Goal: Task Accomplishment & Management: Use online tool/utility

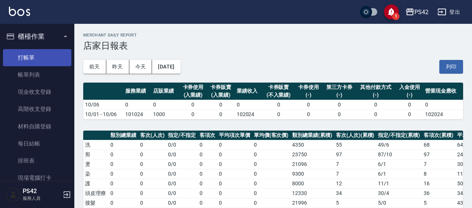
click at [29, 59] on link "打帳單" at bounding box center [37, 57] width 68 height 17
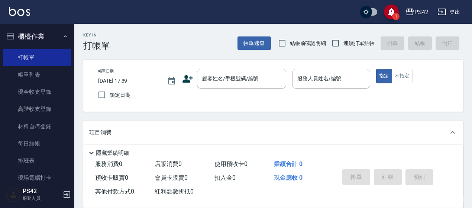
click at [346, 38] on label "連續打單結帳" at bounding box center [351, 43] width 47 height 16
click at [344, 38] on input "連續打單結帳" at bounding box center [336, 43] width 16 height 16
checkbox input "true"
click at [223, 76] on div "顧客姓名/手機號碼/編號 顧客姓名/手機號碼/編號" at bounding box center [241, 79] width 89 height 20
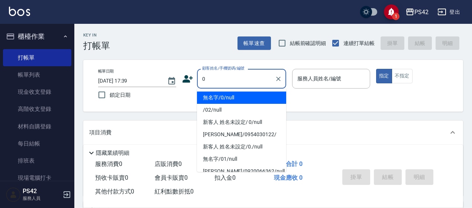
type input "無名字/0/null"
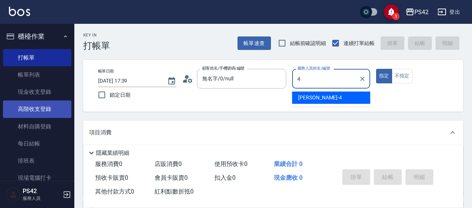
type input "[PERSON_NAME]-4"
type button "true"
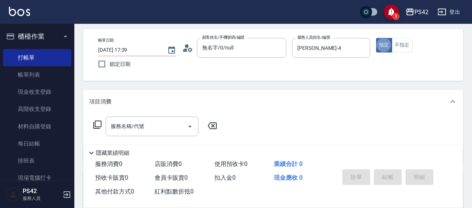
scroll to position [74, 0]
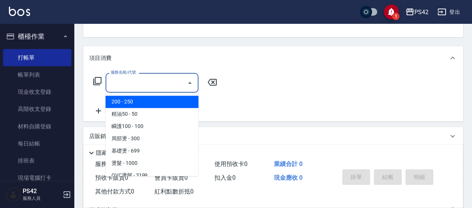
click at [135, 86] on div "服務名稱/代號 服務名稱/代號" at bounding box center [152, 83] width 93 height 20
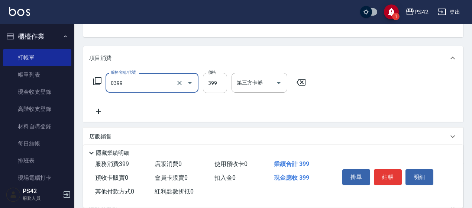
type input "海鹽399(0399)"
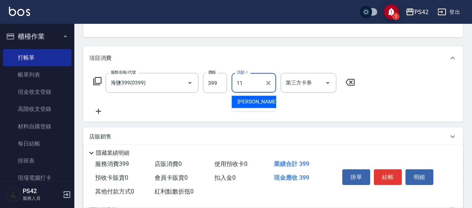
type input "[PERSON_NAME]-11"
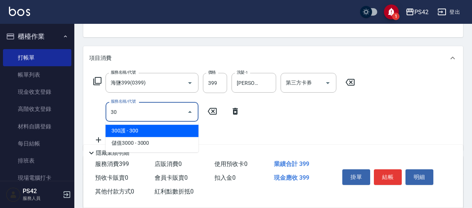
type input "302"
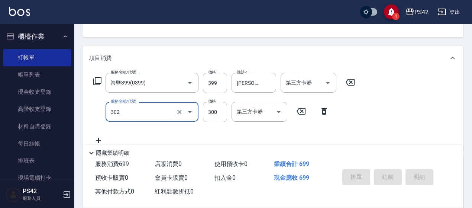
type input "[DATE] 17:41"
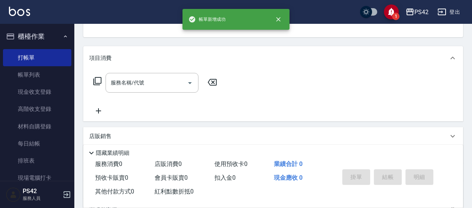
scroll to position [72, 0]
type input "無名字/0/null"
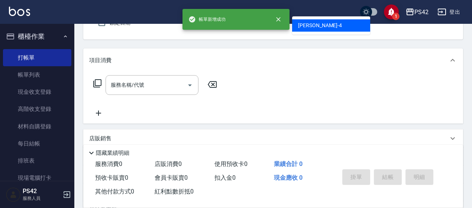
type input "[PERSON_NAME]-4"
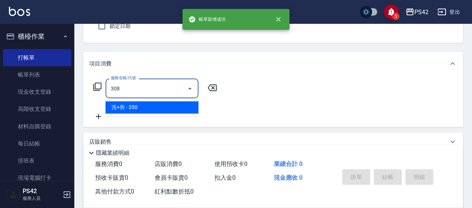
type input "洗+剪(308)"
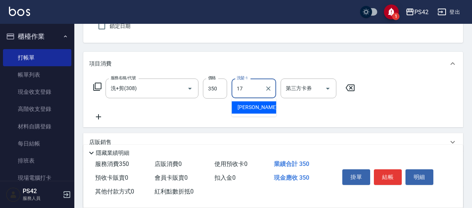
type input "[PERSON_NAME]-17"
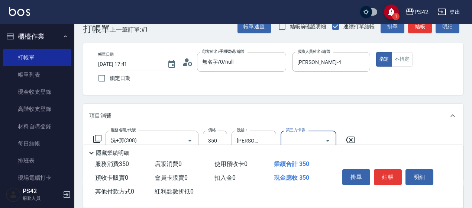
scroll to position [0, 0]
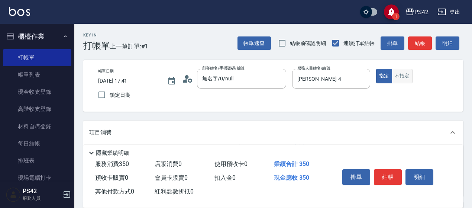
click at [403, 75] on button "不指定" at bounding box center [402, 76] width 21 height 14
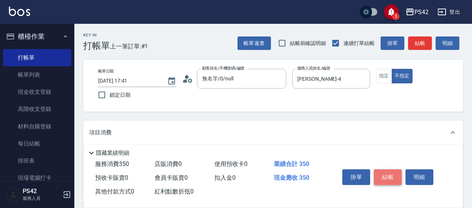
click at [393, 175] on button "結帳" at bounding box center [388, 177] width 28 height 16
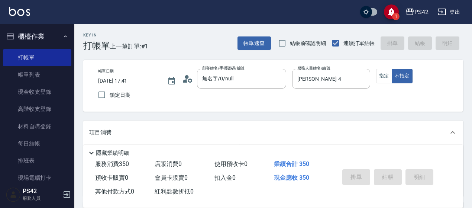
type input "[DATE] 17:42"
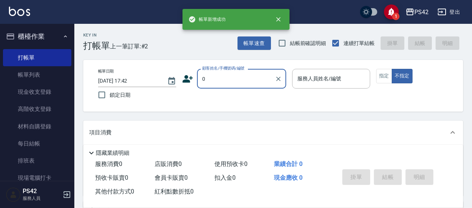
type input "無名字/0/null"
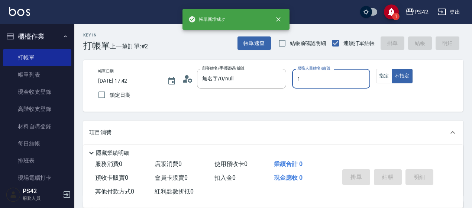
type input "1"
type button "false"
type input "[PERSON_NAME]-1"
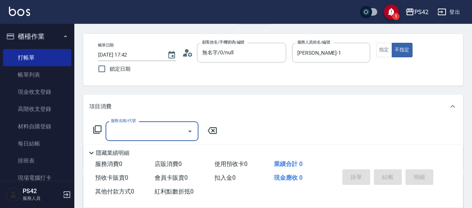
scroll to position [37, 0]
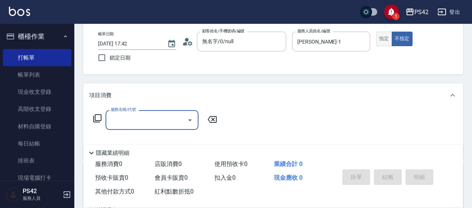
click at [381, 38] on button "指定" at bounding box center [384, 39] width 16 height 14
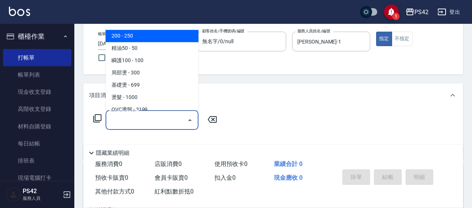
click at [136, 118] on input "服務名稱/代號" at bounding box center [146, 119] width 75 height 13
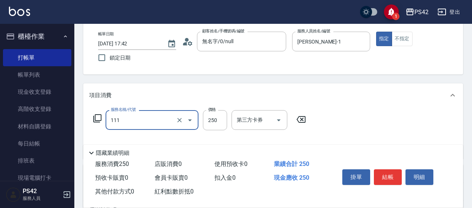
type input "200(111)"
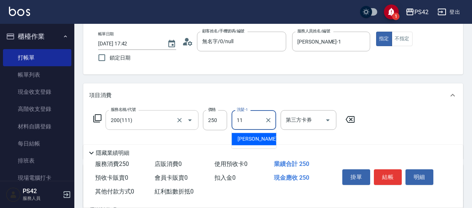
type input "[PERSON_NAME]-11"
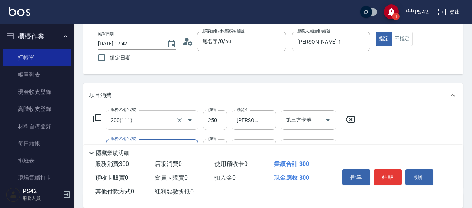
type input "精油50(112)"
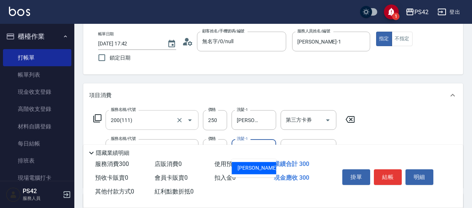
type input "[PERSON_NAME]-11"
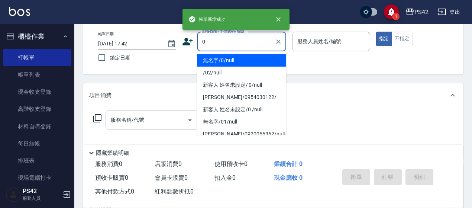
type input "無名字/0/null"
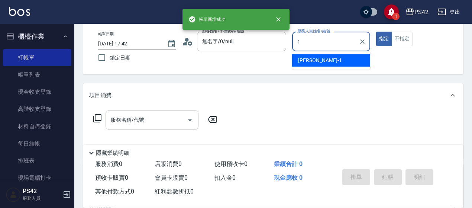
type input "[PERSON_NAME]-1"
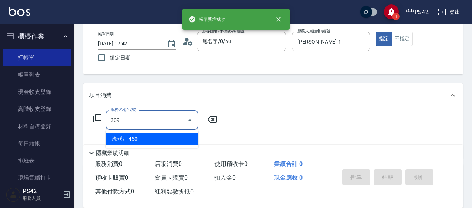
type input "洗+剪(309)"
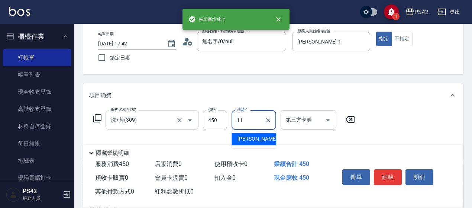
type input "[PERSON_NAME]-11"
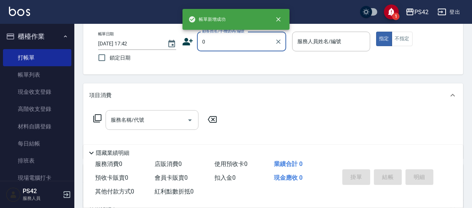
type input "無名字/0/null"
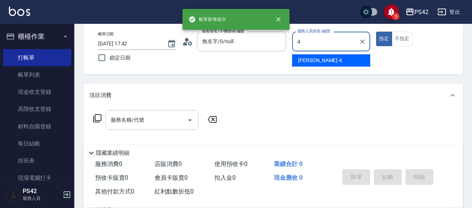
type input "[PERSON_NAME]-4"
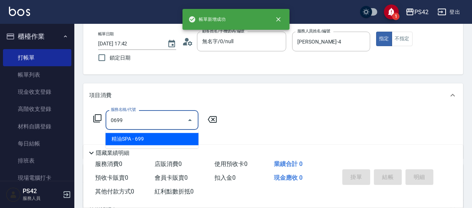
type input "精油SPA(0699)"
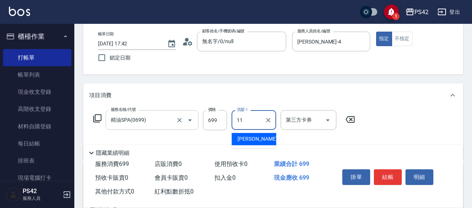
type input "[PERSON_NAME]-11"
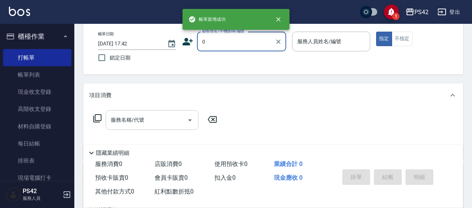
type input "無名字/0/null"
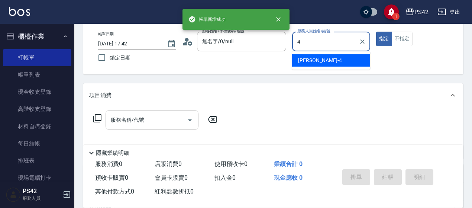
type input "[PERSON_NAME]-4"
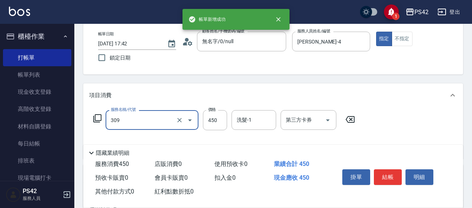
type input "洗+剪(309)"
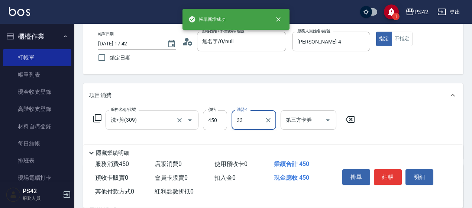
type input "[PERSON_NAME]-33"
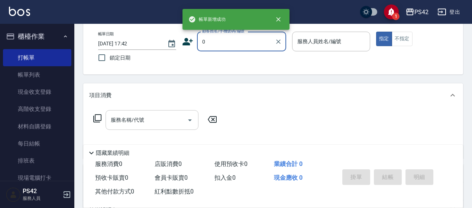
type input "0"
type input "6"
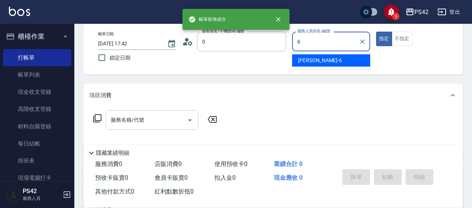
type input "無名字/0/null"
type input "[PERSON_NAME]-6"
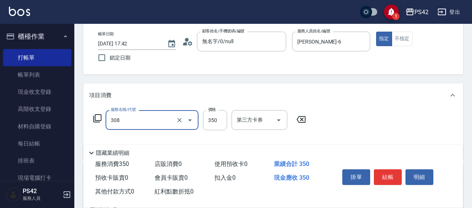
type input "洗+剪(308)"
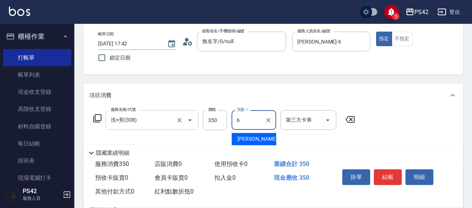
type input "[PERSON_NAME]-6"
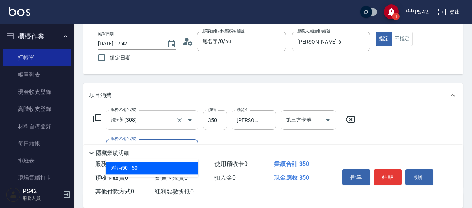
type input "精油50(112)"
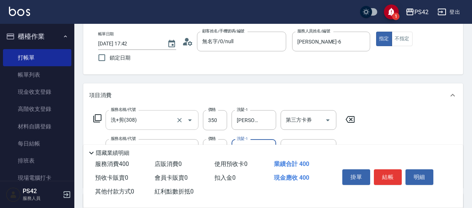
type input "[PERSON_NAME]-6"
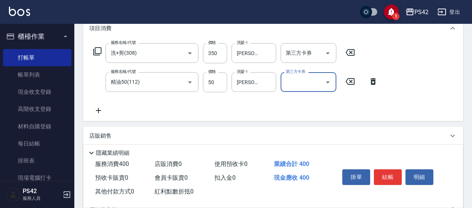
scroll to position [112, 0]
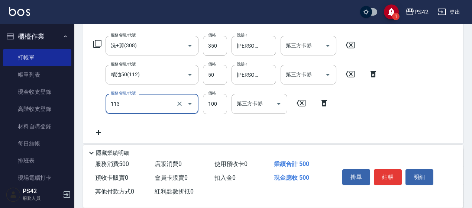
type input "瞬護100(113)"
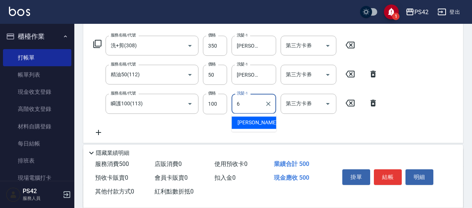
type input "[PERSON_NAME]-6"
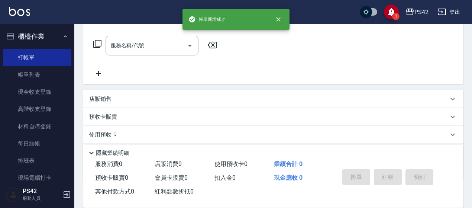
scroll to position [0, 0]
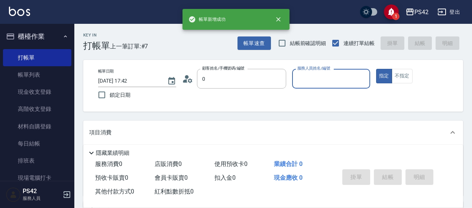
type input "無名字/0/null"
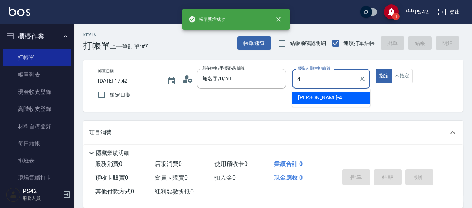
type input "[PERSON_NAME]-4"
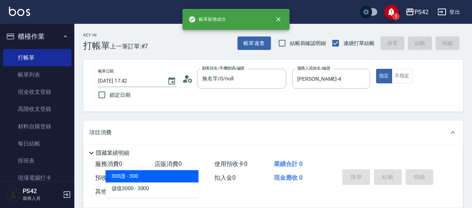
type input "3"
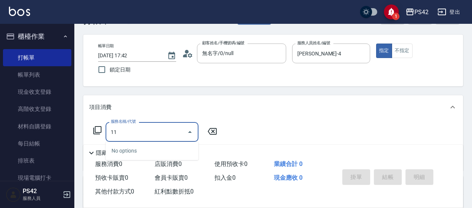
scroll to position [37, 0]
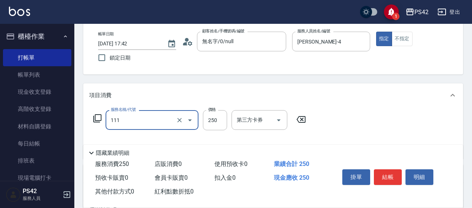
type input "200(111)"
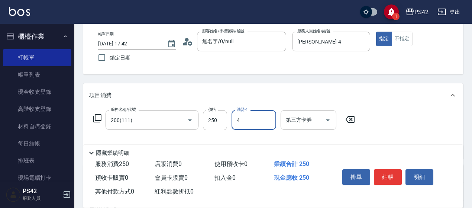
type input "[PERSON_NAME]-4"
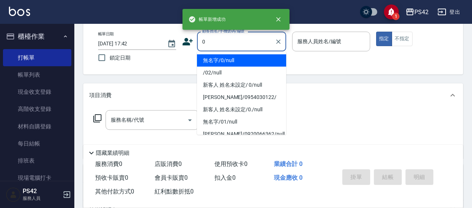
type input "無名字/0/null"
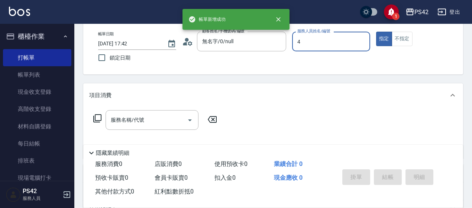
type input "[PERSON_NAME]-4"
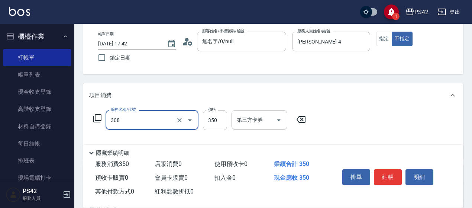
type input "洗+剪(308)"
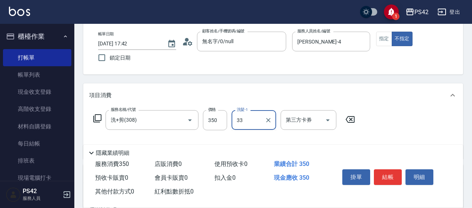
type input "[PERSON_NAME]-33"
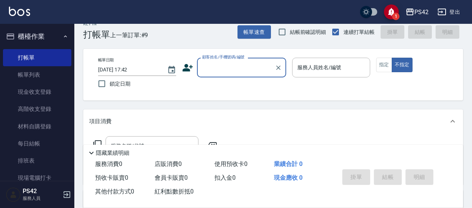
scroll to position [0, 0]
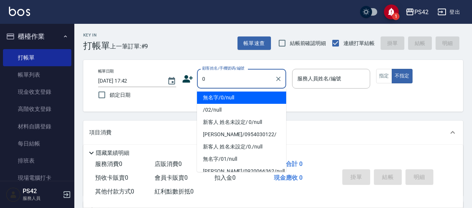
type input "無名字/0/null"
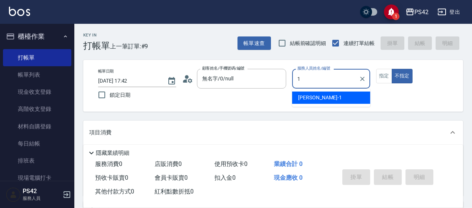
type input "[PERSON_NAME]-1"
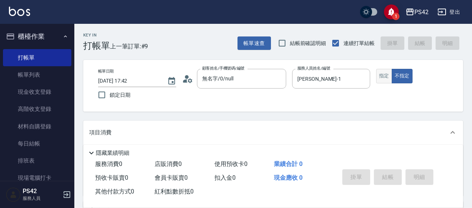
click at [383, 72] on button "指定" at bounding box center [384, 76] width 16 height 14
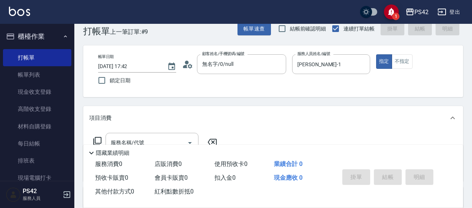
scroll to position [37, 0]
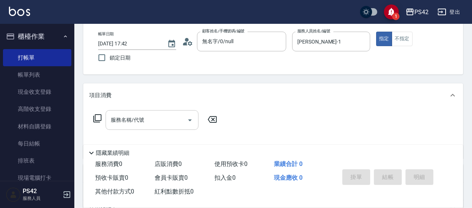
click at [132, 117] on div "服務名稱/代號 服務名稱/代號" at bounding box center [152, 120] width 93 height 20
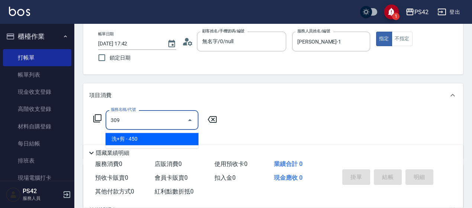
type input "洗+剪(309)"
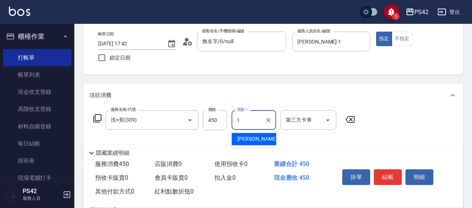
type input "[PERSON_NAME]-1"
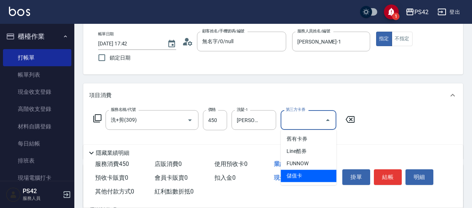
type input "儲值卡"
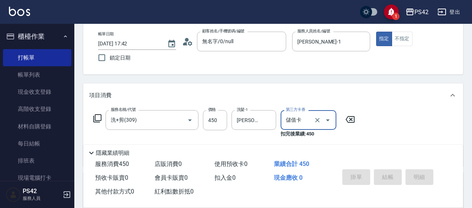
type input "[DATE] 17:43"
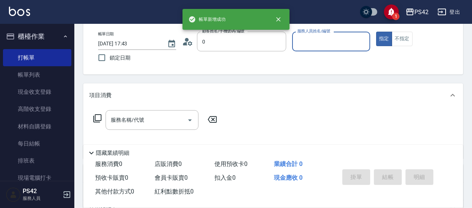
type input "無名字/0/null"
type input "[PERSON_NAME]-6"
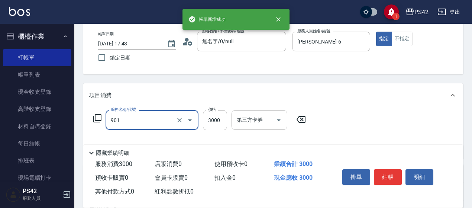
type input "儲值3000(901)"
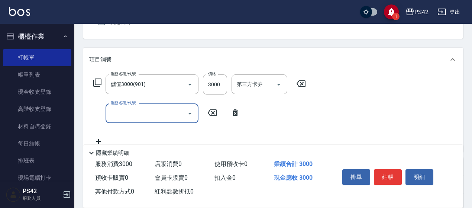
scroll to position [112, 0]
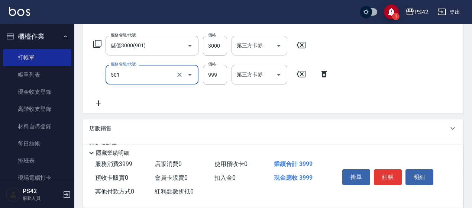
type input "染髮(501)"
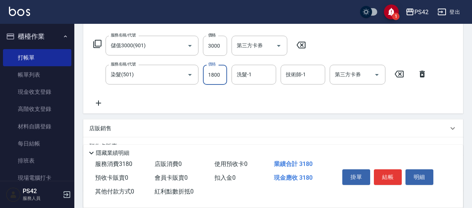
type input "1800"
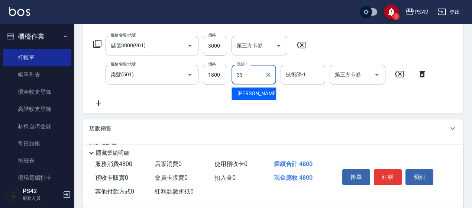
type input "[PERSON_NAME]-33"
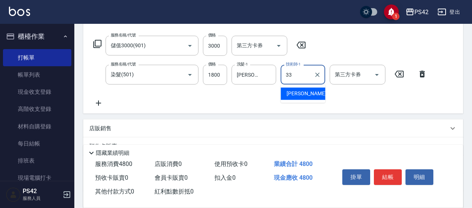
type input "[PERSON_NAME]-33"
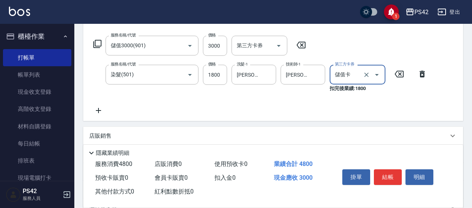
type input "儲值卡"
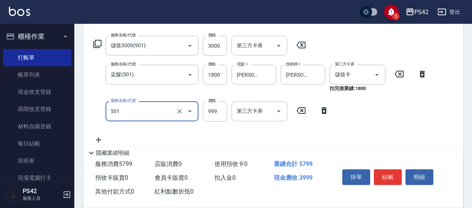
type input "染髮(501)"
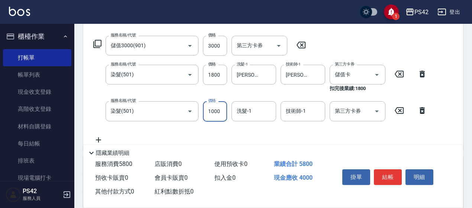
type input "1000"
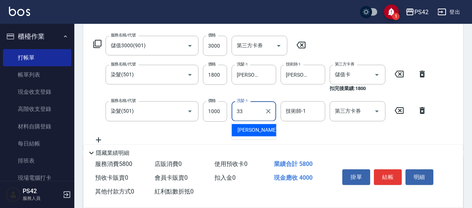
type input "[PERSON_NAME]-33"
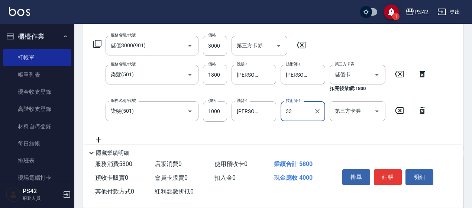
type input "[PERSON_NAME]-33"
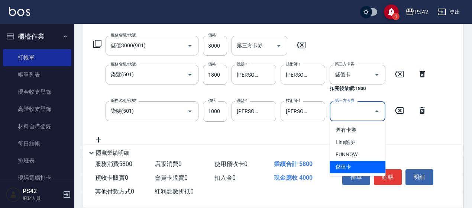
type input "儲值卡"
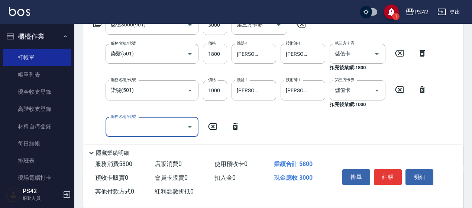
scroll to position [149, 0]
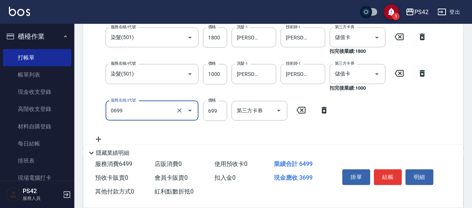
type input "精油SPA(0699)"
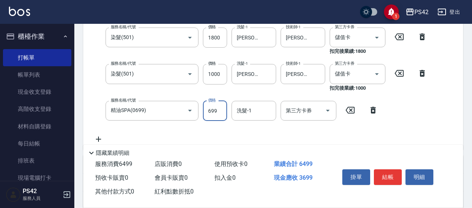
scroll to position [147, 0]
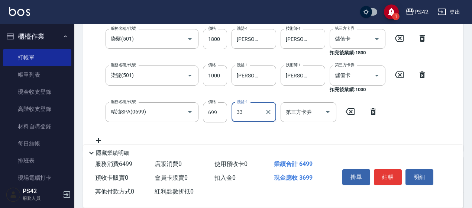
type input "[PERSON_NAME]-33"
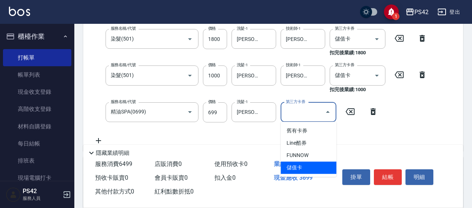
type input "儲值卡"
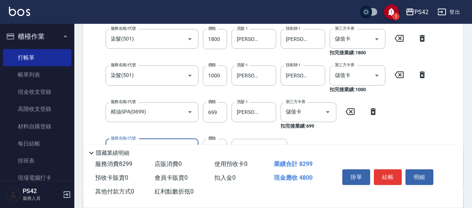
type input "鏡面二劑(406)"
type input "[PERSON_NAME]-33"
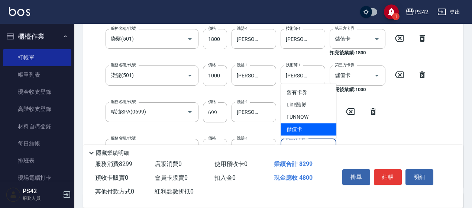
type input "儲值卡"
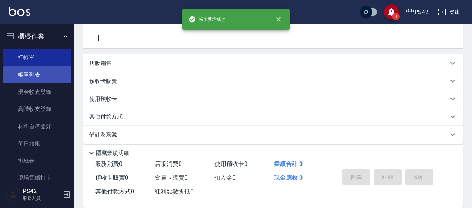
scroll to position [0, 0]
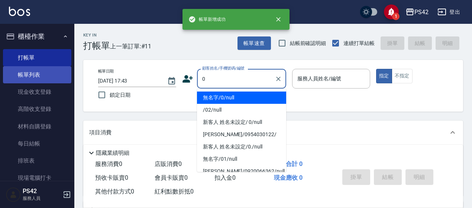
type input "無名字/0/null"
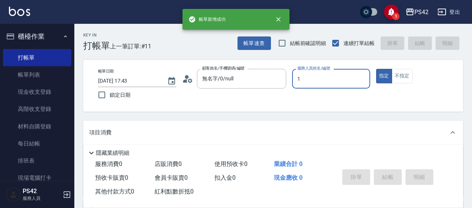
type input "[PERSON_NAME]-1"
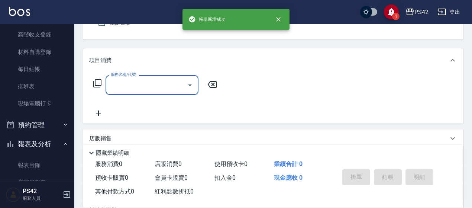
scroll to position [74, 0]
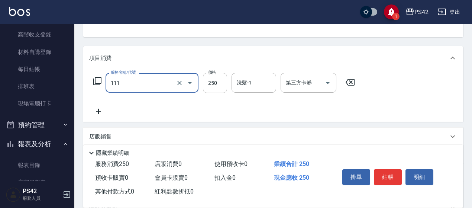
type input "200(111)"
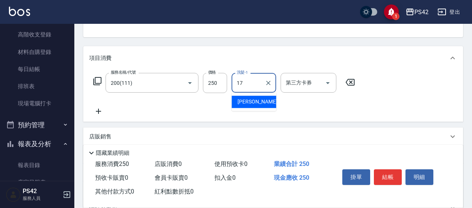
type input "[PERSON_NAME]-17"
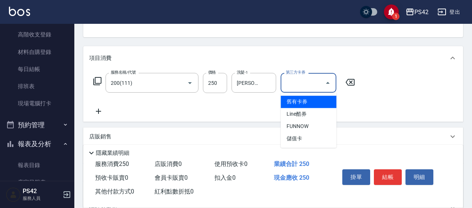
type input "儲值卡"
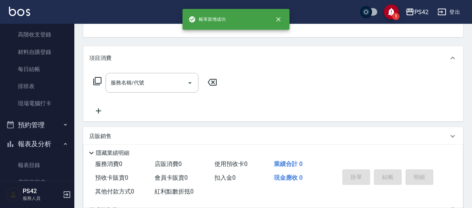
scroll to position [72, 0]
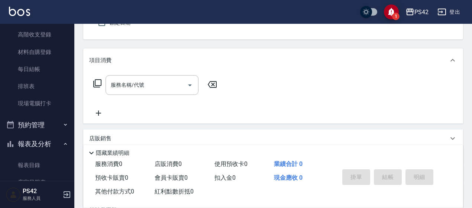
type input "無名字/0/null"
type input "[PERSON_NAME]-1"
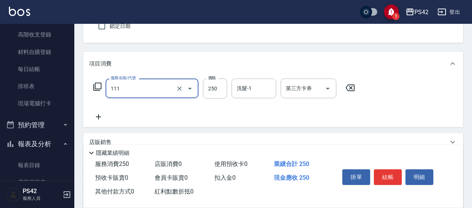
type input "200(111)"
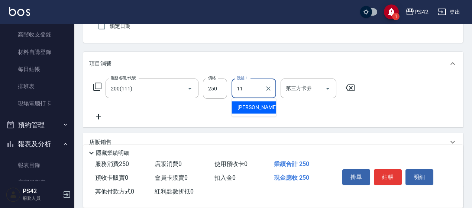
type input "[PERSON_NAME]-11"
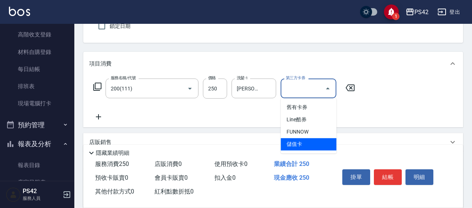
type input "儲值卡"
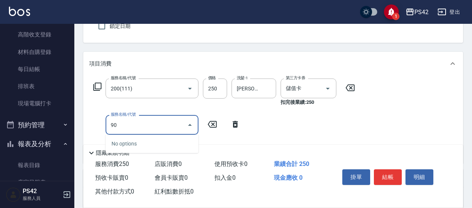
type input "9"
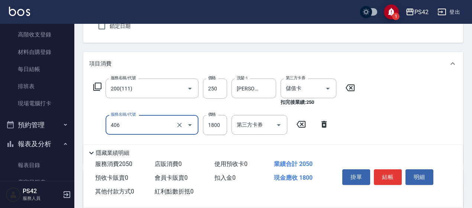
type input "鏡面二劑(406)"
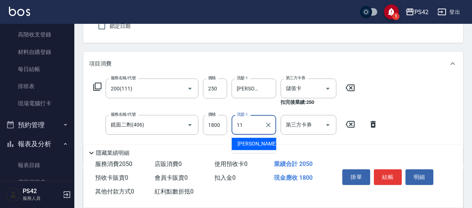
type input "[PERSON_NAME]-11"
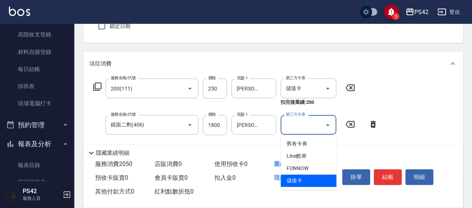
type input "儲值卡"
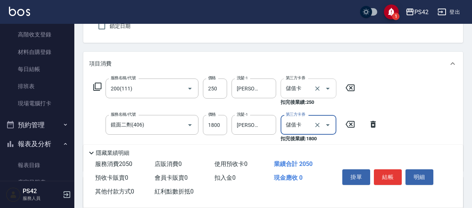
scroll to position [106, 0]
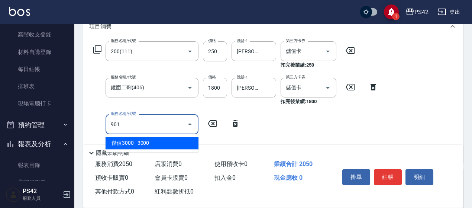
type input "儲值3000(901)"
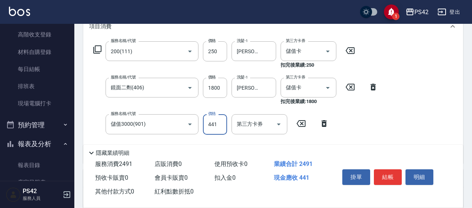
type input "441"
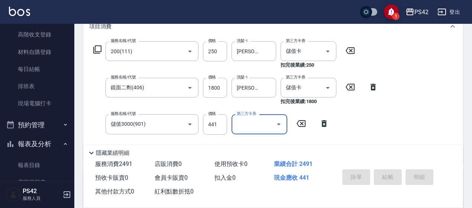
type input "[DATE] 17:44"
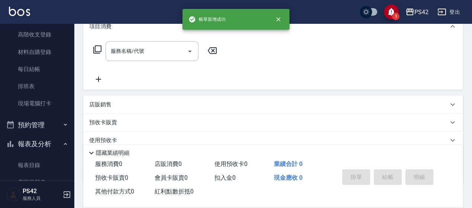
scroll to position [0, 0]
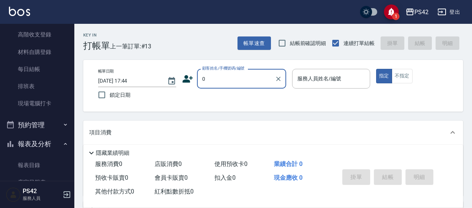
type input "無名字/0/null"
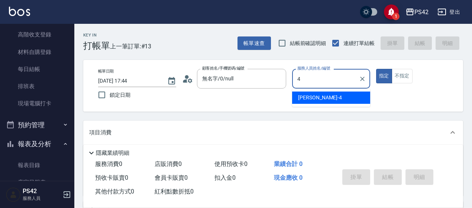
type input "[PERSON_NAME]-4"
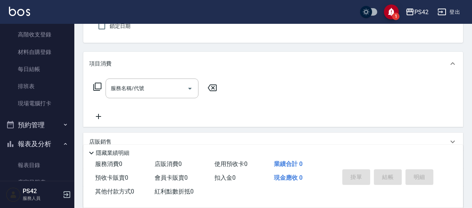
scroll to position [74, 0]
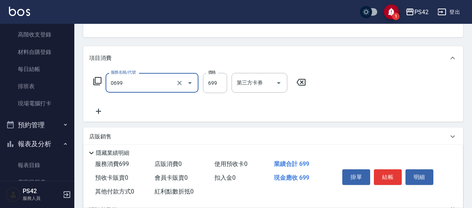
type input "精油SPA(0699)"
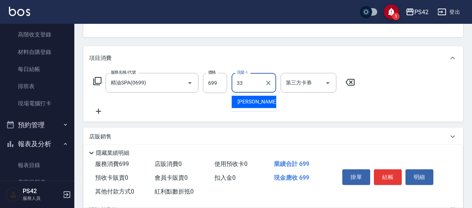
type input "[PERSON_NAME]-33"
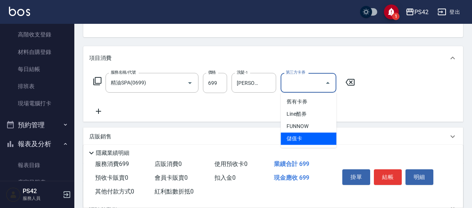
type input "儲值卡"
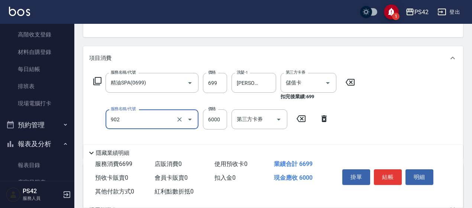
type input "902"
type input "0"
type input "儲值6000(902)"
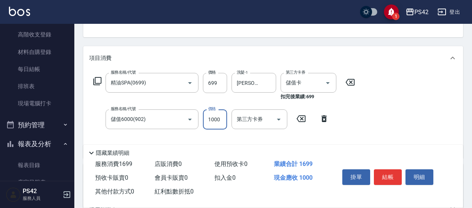
type input "1000"
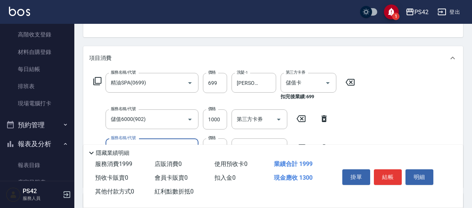
type input "剪髮(302)"
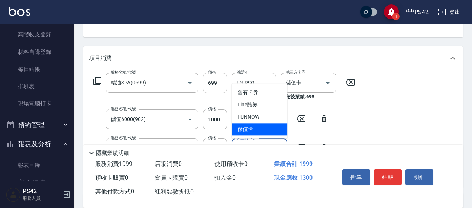
type input "儲值卡"
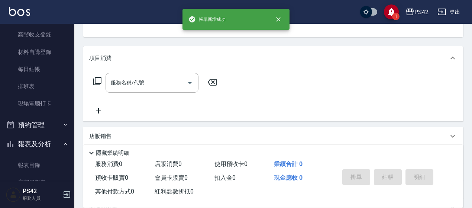
scroll to position [72, 0]
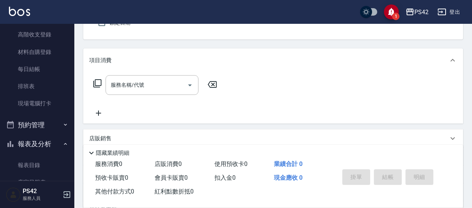
type input "無名字/0/null"
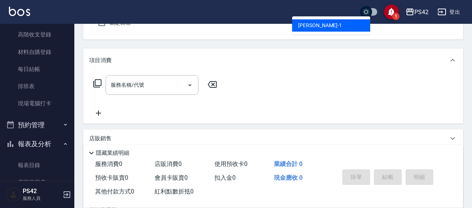
type input "[PERSON_NAME]-1"
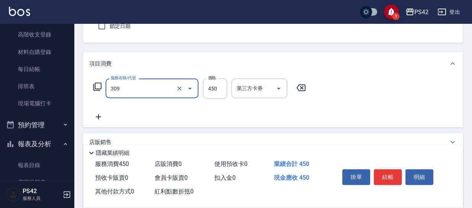
type input "洗+剪(309)"
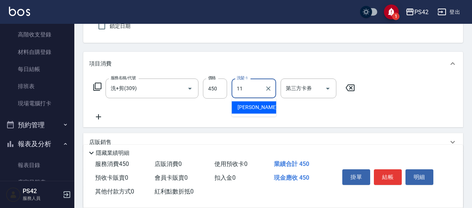
type input "[PERSON_NAME]-11"
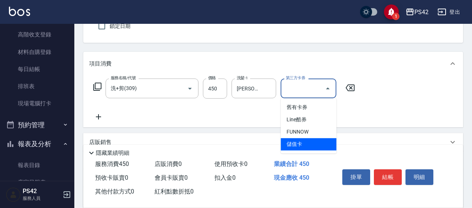
type input "儲值卡"
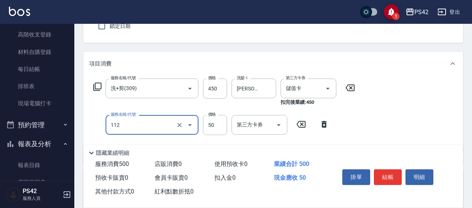
type input "精油50(112)"
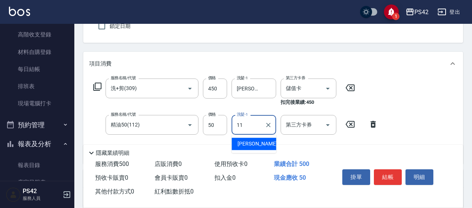
type input "[PERSON_NAME]-11"
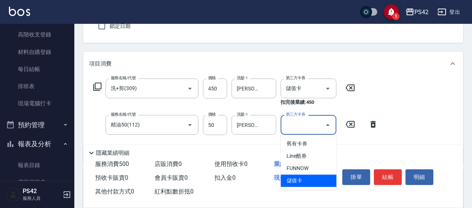
type input "儲值卡"
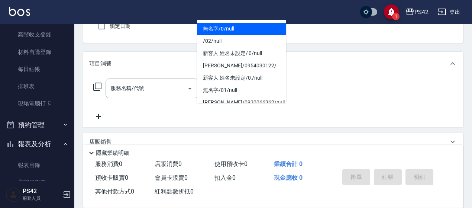
type input "無名字/0/null"
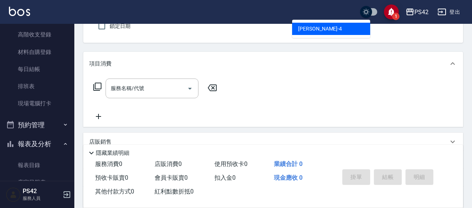
type input "[PERSON_NAME]-4"
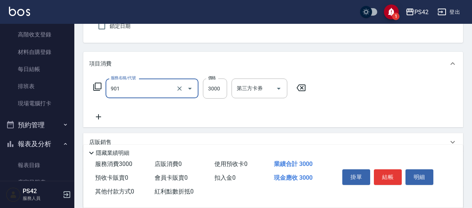
type input "儲值3000(901)"
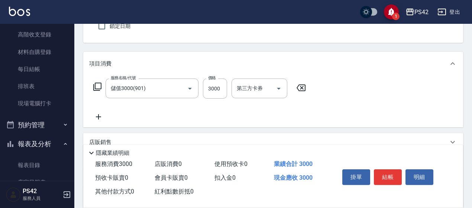
click at [307, 87] on icon at bounding box center [301, 87] width 19 height 9
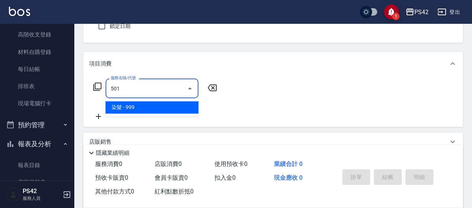
type input "染髮(501)"
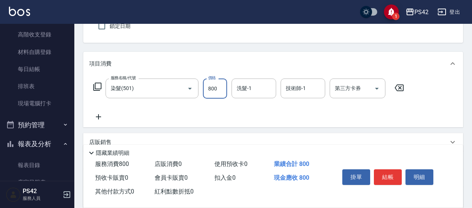
type input "800"
type input "[PERSON_NAME]-33"
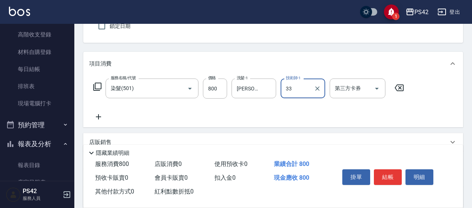
type input "[PERSON_NAME]-33"
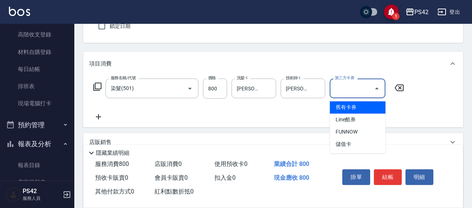
type input "儲值卡"
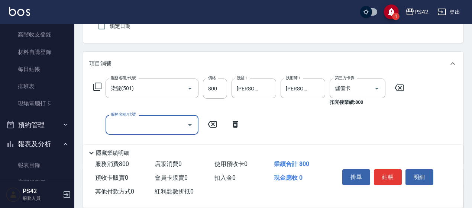
type input "5"
type input "燙髮(202)"
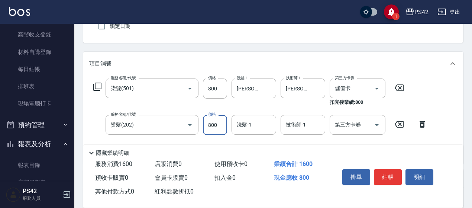
type input "800"
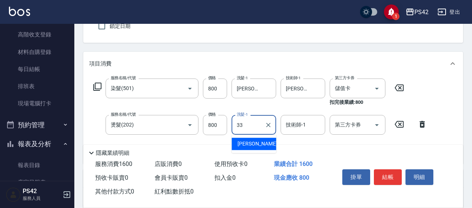
type input "[PERSON_NAME]-33"
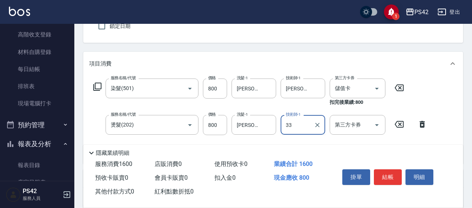
type input "[PERSON_NAME]-33"
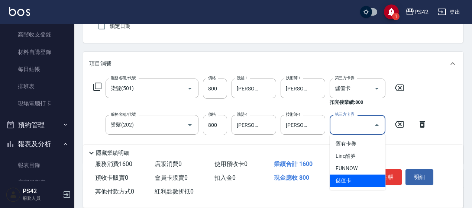
type input "儲值卡"
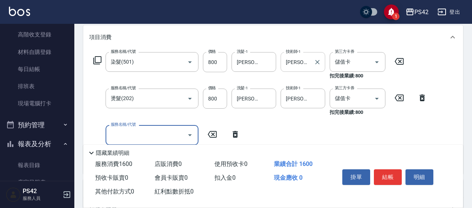
scroll to position [106, 0]
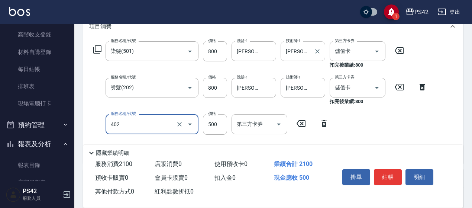
type input "500護(402)"
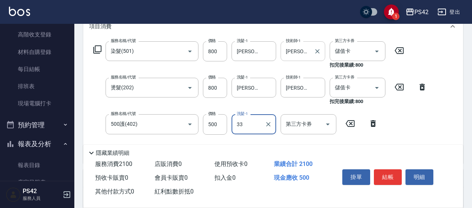
type input "[PERSON_NAME]-33"
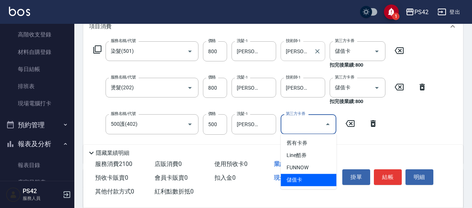
type input "儲值卡"
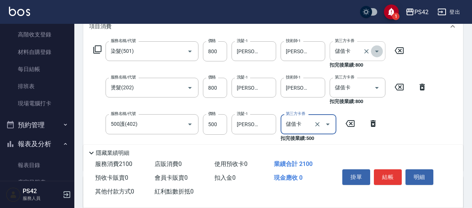
click at [373, 49] on icon "Open" at bounding box center [377, 51] width 9 height 9
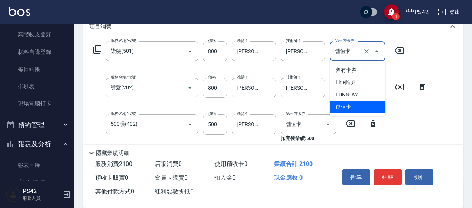
click at [367, 53] on icon "Clear" at bounding box center [366, 51] width 7 height 7
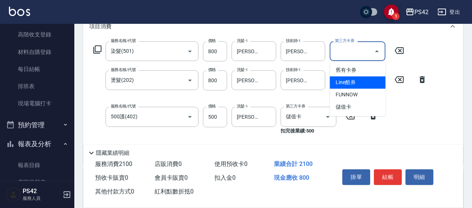
drag, startPoint x: 413, startPoint y: 120, endPoint x: 403, endPoint y: 114, distance: 12.1
click at [412, 120] on div "服務名稱/代號 染髮(501) 服務名稱/代號 價格 800 價格 洗髮-1 [PERSON_NAME]-33 洗髮-1 技術師-1 [PERSON_NAME…" at bounding box center [260, 99] width 342 height 116
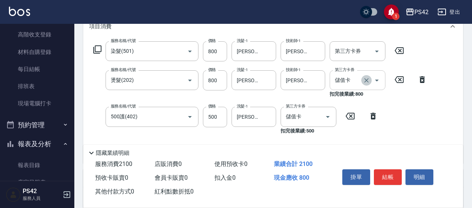
click at [367, 79] on icon "Clear" at bounding box center [366, 80] width 4 height 4
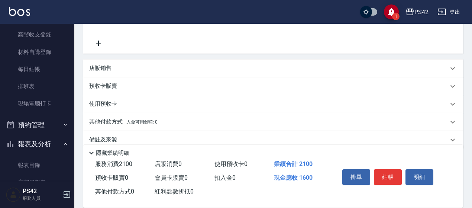
scroll to position [143, 0]
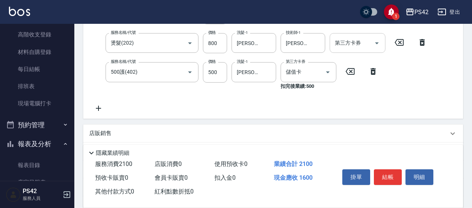
click at [103, 104] on icon at bounding box center [98, 108] width 19 height 9
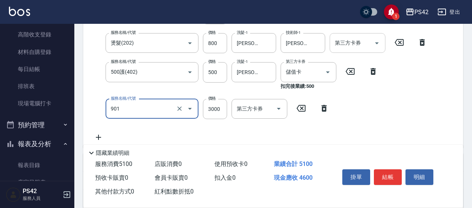
type input "儲值3000(901)"
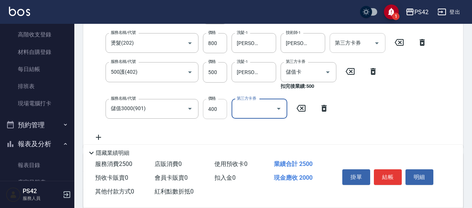
click at [225, 112] on input "400" at bounding box center [215, 109] width 24 height 20
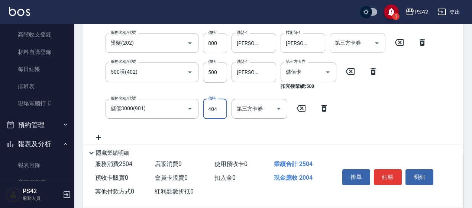
type input "404"
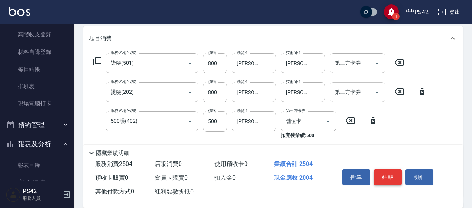
scroll to position [32, 0]
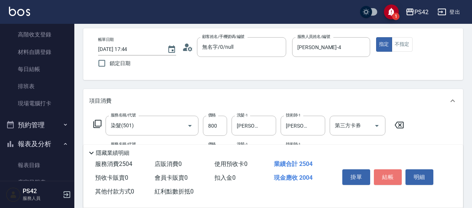
click at [399, 178] on button "結帳" at bounding box center [388, 177] width 28 height 16
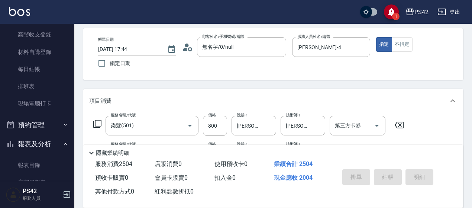
type input "[DATE] 17:45"
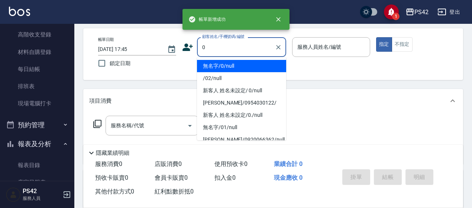
type input "無名字/0/null"
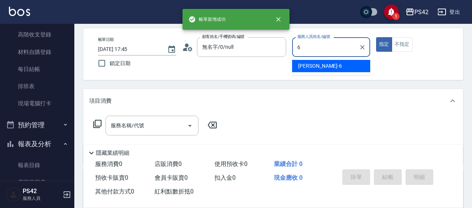
type input "[PERSON_NAME]-6"
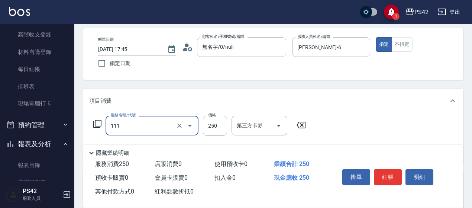
type input "200(111)"
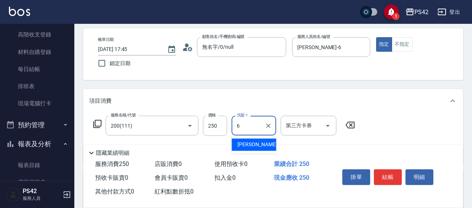
type input "[PERSON_NAME]-6"
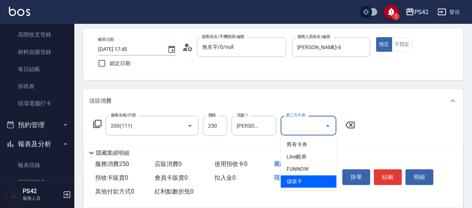
type input "儲值卡"
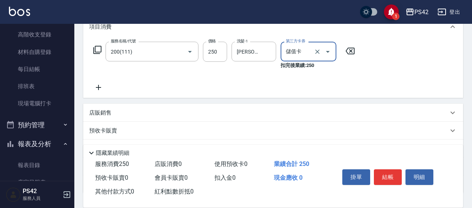
scroll to position [106, 0]
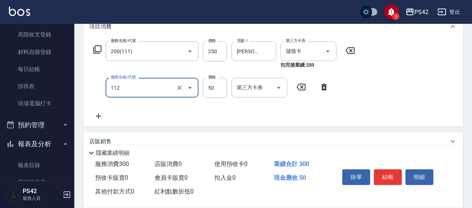
type input "精油50(112)"
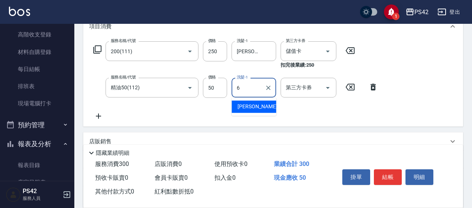
type input "[PERSON_NAME]-6"
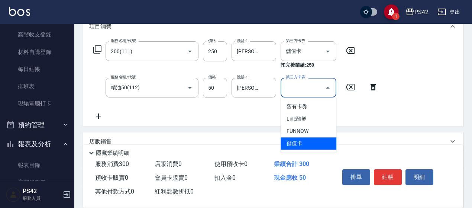
type input "儲值卡"
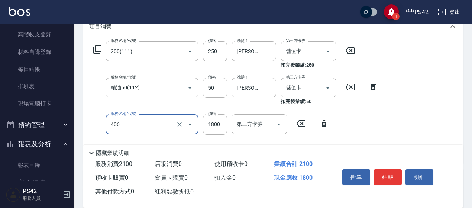
type input "鏡面二劑(406)"
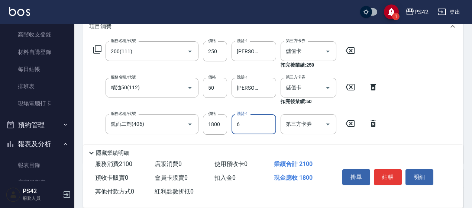
type input "[PERSON_NAME]-6"
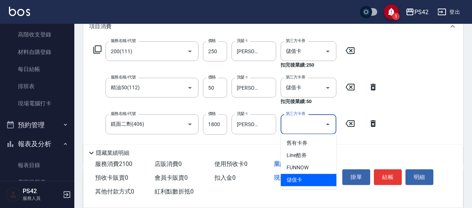
type input "儲值卡"
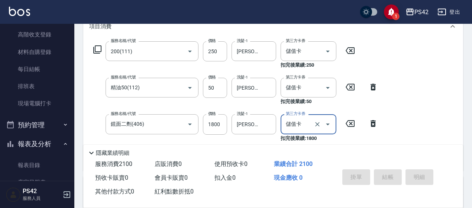
type input "[DATE] 17:46"
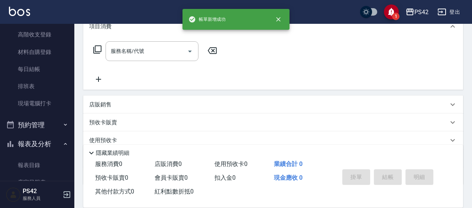
scroll to position [0, 0]
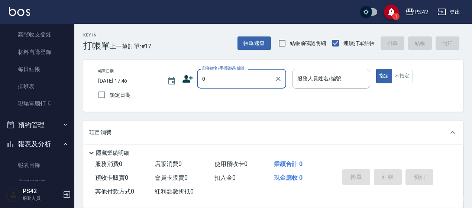
type input "無名字/0/null"
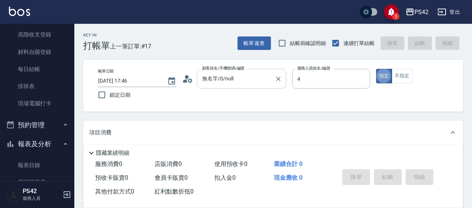
type input "[PERSON_NAME]-4"
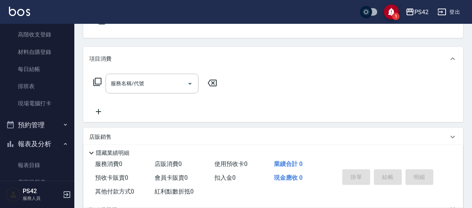
scroll to position [74, 0]
click at [162, 82] on input "服務名稱/代號" at bounding box center [146, 82] width 75 height 13
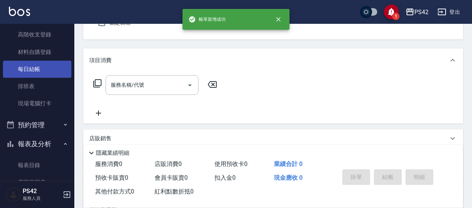
scroll to position [0, 0]
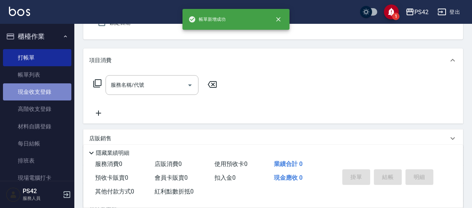
click at [39, 86] on link "現金收支登錄" at bounding box center [37, 91] width 68 height 17
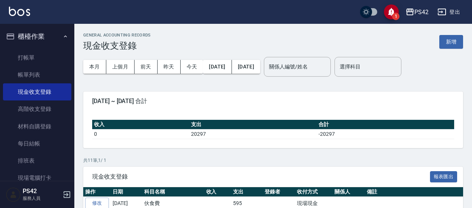
click at [451, 37] on button "新增" at bounding box center [451, 42] width 24 height 14
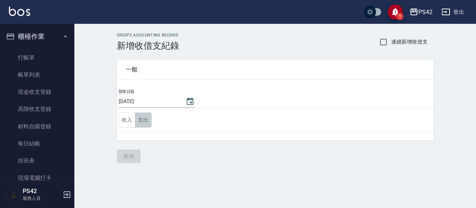
click at [143, 123] on button "支出" at bounding box center [143, 119] width 17 height 15
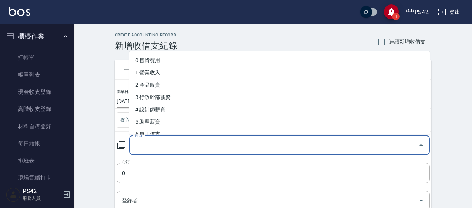
click at [183, 145] on input "科目" at bounding box center [274, 145] width 283 height 13
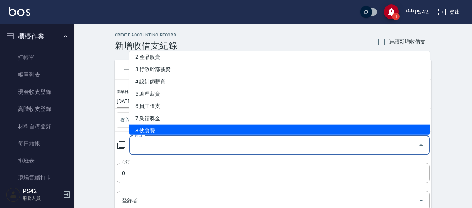
scroll to position [74, 0]
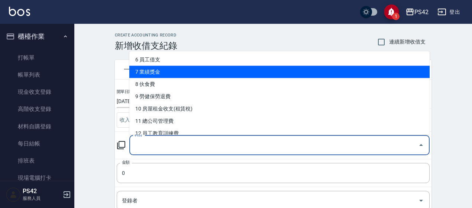
click at [183, 77] on li "7 業績獎金" at bounding box center [279, 72] width 300 height 12
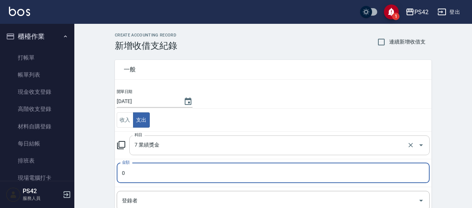
drag, startPoint x: 410, startPoint y: 146, endPoint x: 281, endPoint y: 145, distance: 128.3
click at [410, 145] on icon "Clear" at bounding box center [410, 144] width 7 height 7
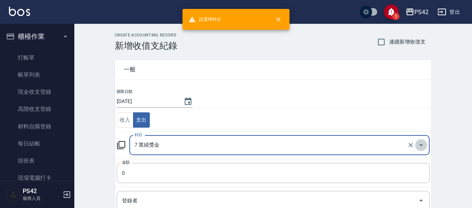
click at [422, 142] on icon "Open" at bounding box center [421, 145] width 9 height 9
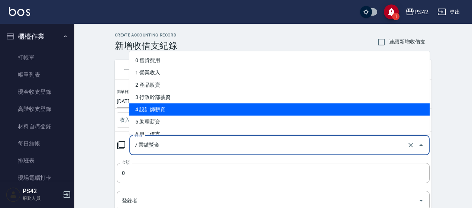
scroll to position [37, 0]
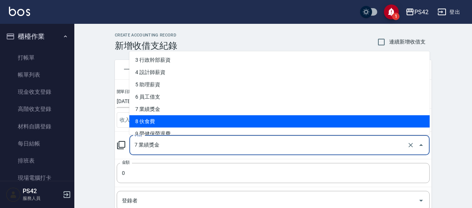
click at [217, 119] on li "8 伙食費" at bounding box center [279, 121] width 300 height 12
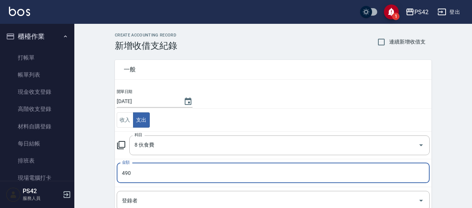
scroll to position [112, 0]
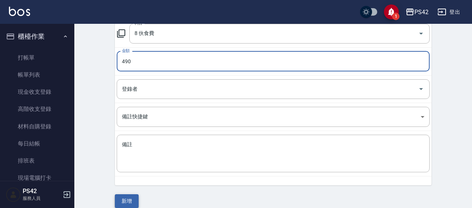
click at [123, 196] on button "新增" at bounding box center [127, 201] width 24 height 14
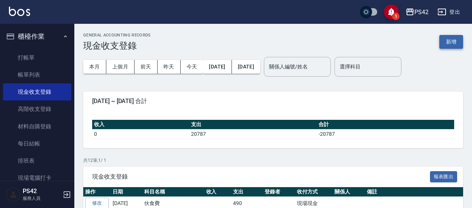
click at [458, 45] on button "新增" at bounding box center [451, 42] width 24 height 14
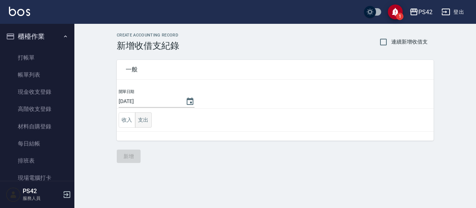
click at [149, 118] on button "支出" at bounding box center [143, 119] width 17 height 15
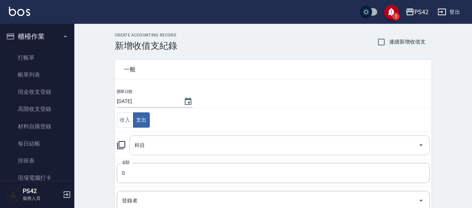
click at [148, 150] on input "科目" at bounding box center [274, 145] width 283 height 13
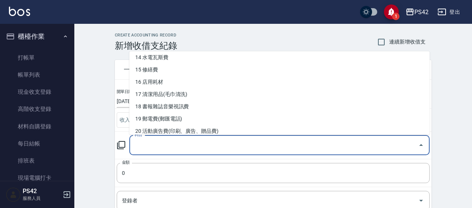
scroll to position [186, 0]
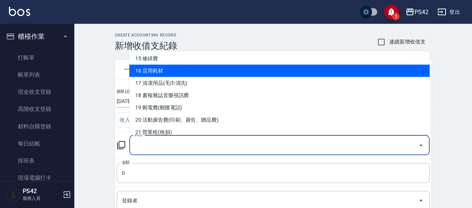
click at [188, 72] on li "16 店用耗材" at bounding box center [279, 71] width 300 height 12
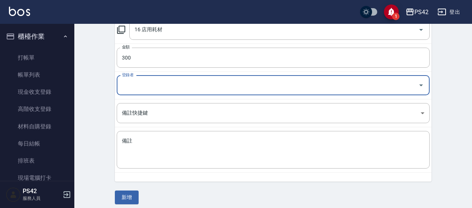
scroll to position [119, 0]
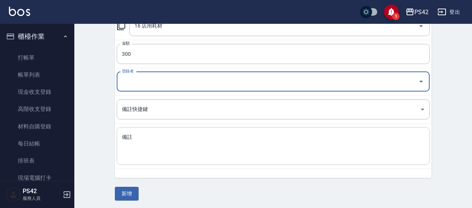
click at [147, 136] on textarea "備註" at bounding box center [273, 145] width 303 height 25
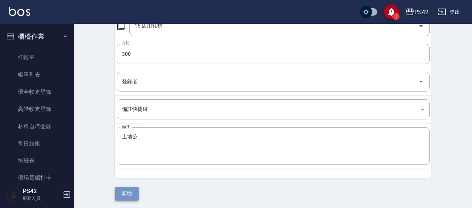
click at [120, 191] on button "新增" at bounding box center [127, 194] width 24 height 14
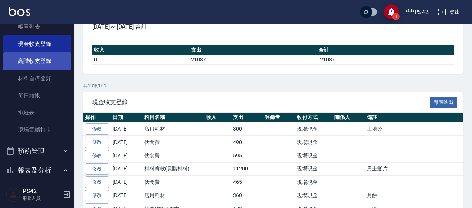
scroll to position [112, 0]
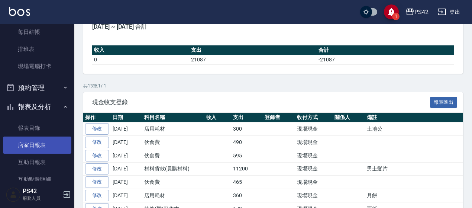
click at [28, 146] on link "店家日報表" at bounding box center [37, 144] width 68 height 17
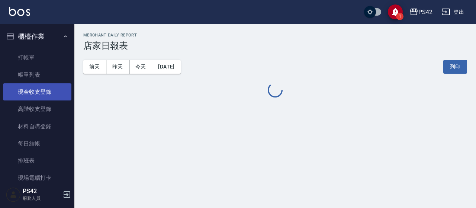
click at [43, 84] on link "現金收支登錄" at bounding box center [37, 91] width 68 height 17
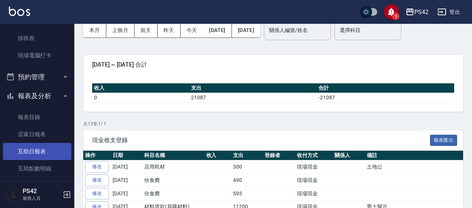
scroll to position [149, 0]
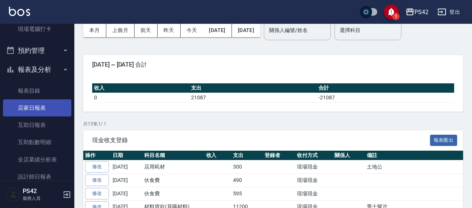
click at [43, 107] on link "店家日報表" at bounding box center [37, 107] width 68 height 17
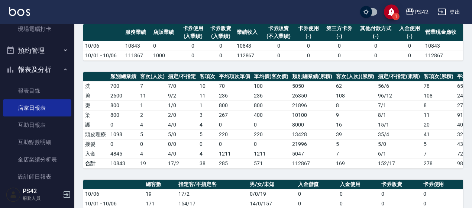
scroll to position [186, 0]
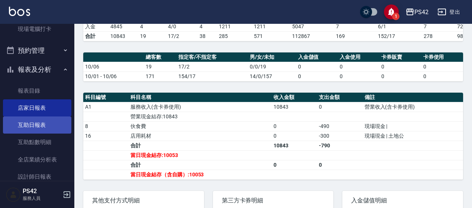
click at [25, 122] on link "互助日報表" at bounding box center [37, 124] width 68 height 17
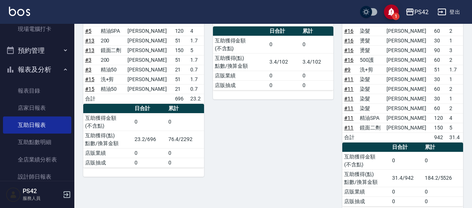
scroll to position [332, 0]
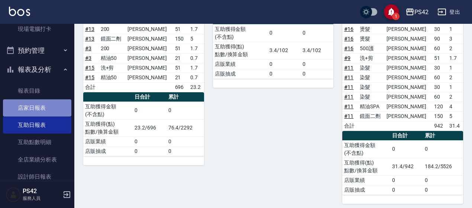
click at [43, 112] on link "店家日報表" at bounding box center [37, 107] width 68 height 17
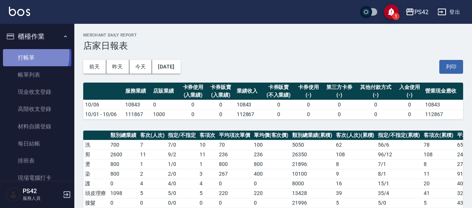
click at [20, 55] on link "打帳單" at bounding box center [37, 57] width 68 height 17
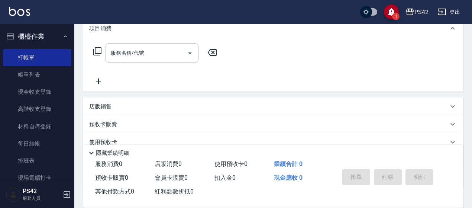
scroll to position [112, 0]
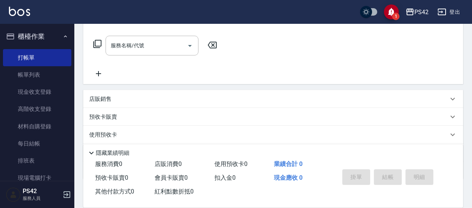
click at [149, 31] on div "項目消費" at bounding box center [273, 21] width 380 height 24
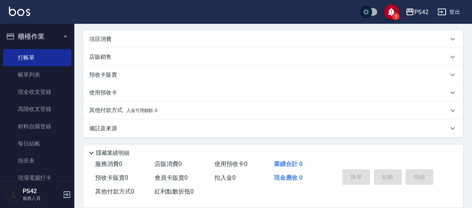
scroll to position [90, 0]
click at [143, 45] on div "項目消費" at bounding box center [273, 39] width 380 height 18
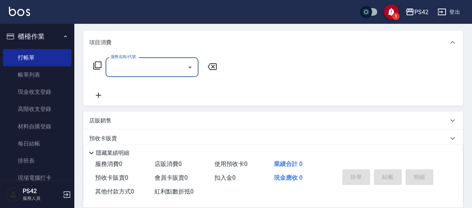
scroll to position [0, 0]
click at [158, 70] on input "服務名稱/代號" at bounding box center [146, 67] width 75 height 13
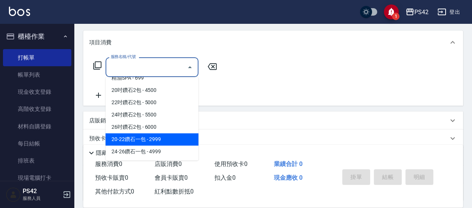
scroll to position [483, 0]
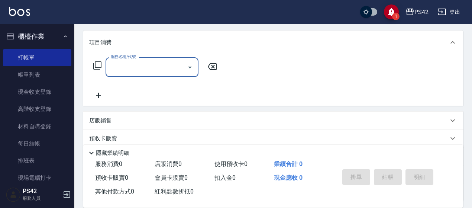
click at [171, 61] on input "服務名稱/代號" at bounding box center [146, 67] width 75 height 13
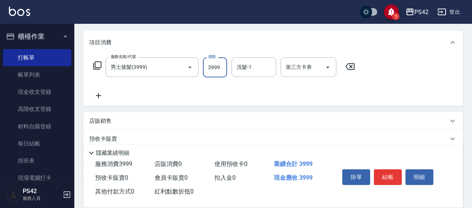
click at [346, 69] on icon at bounding box center [350, 66] width 19 height 9
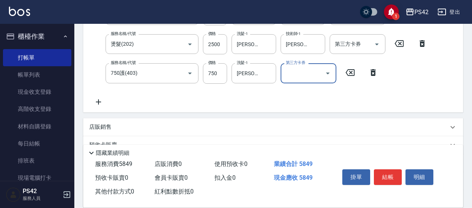
scroll to position [164, 0]
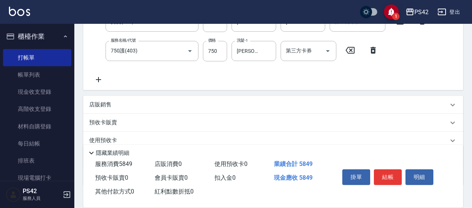
click at [119, 102] on div "店販銷售" at bounding box center [268, 105] width 359 height 8
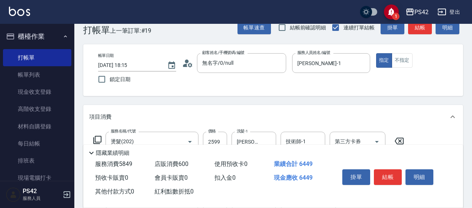
scroll to position [0, 0]
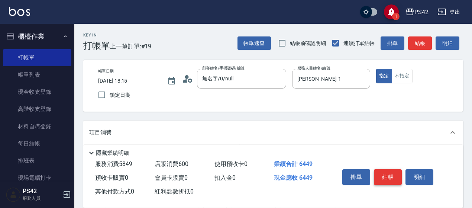
click at [395, 174] on button "結帳" at bounding box center [388, 177] width 28 height 16
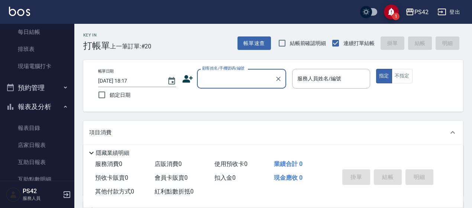
scroll to position [186, 0]
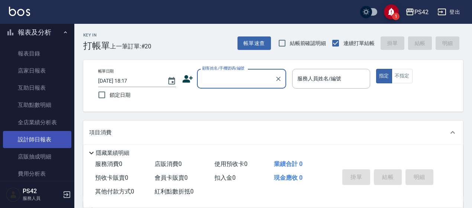
click at [45, 140] on link "設計師日報表" at bounding box center [37, 139] width 68 height 17
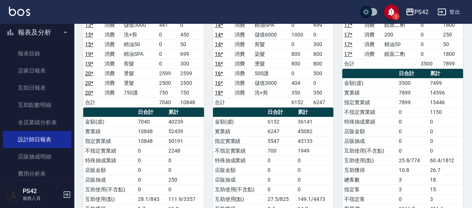
scroll to position [175, 0]
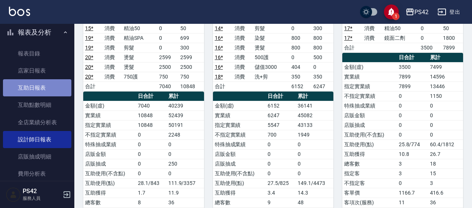
click at [57, 83] on link "互助日報表" at bounding box center [37, 87] width 68 height 17
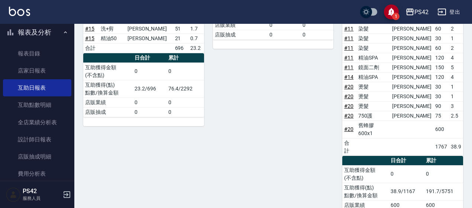
scroll to position [372, 0]
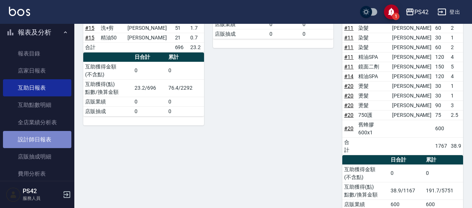
click at [44, 138] on link "設計師日報表" at bounding box center [37, 139] width 68 height 17
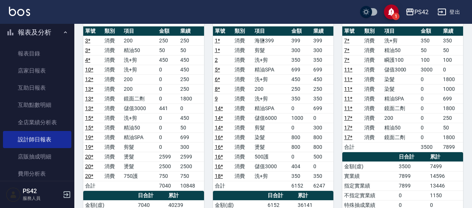
scroll to position [74, 0]
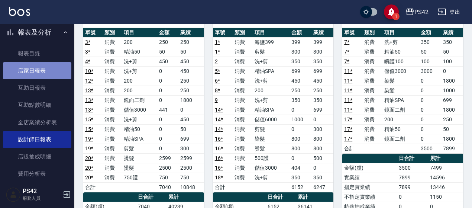
click at [37, 71] on link "店家日報表" at bounding box center [37, 70] width 68 height 17
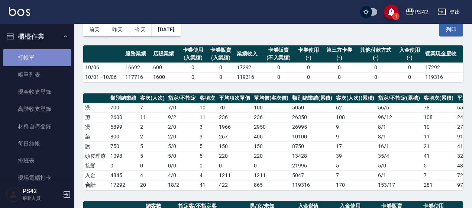
click at [43, 59] on link "打帳單" at bounding box center [37, 57] width 68 height 17
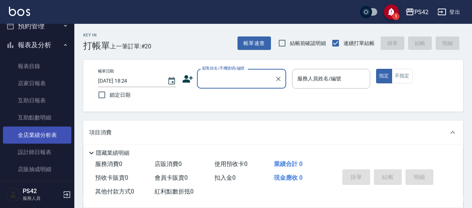
scroll to position [186, 0]
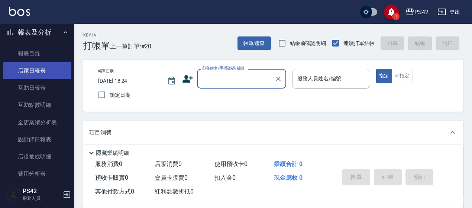
click at [38, 67] on link "店家日報表" at bounding box center [37, 70] width 68 height 17
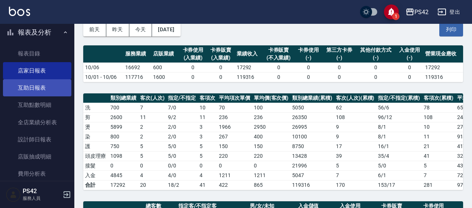
scroll to position [223, 0]
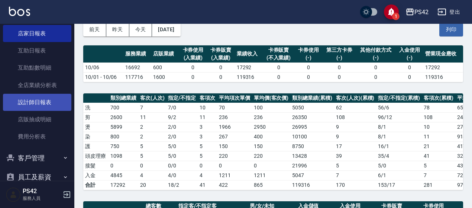
click at [49, 97] on link "設計師日報表" at bounding box center [37, 102] width 68 height 17
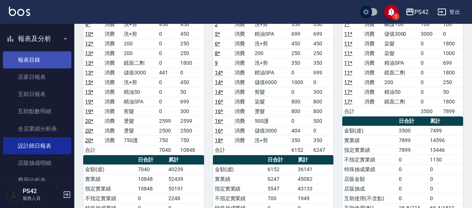
scroll to position [149, 0]
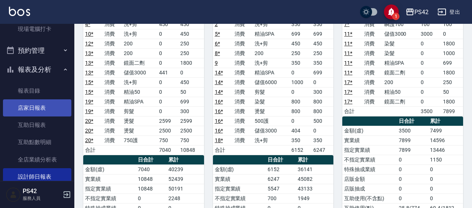
click at [39, 103] on link "店家日報表" at bounding box center [37, 107] width 68 height 17
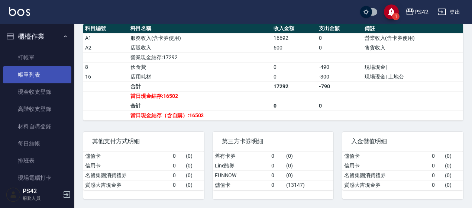
click at [41, 78] on link "帳單列表" at bounding box center [37, 74] width 68 height 17
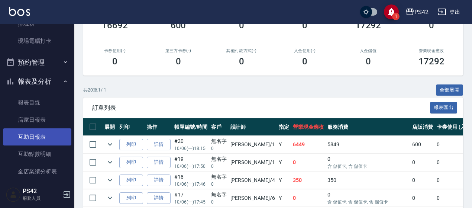
scroll to position [149, 0]
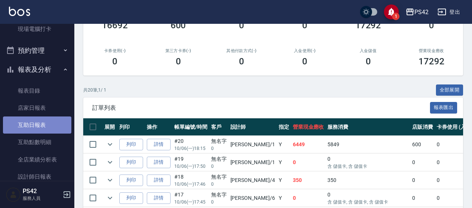
click at [42, 122] on link "互助日報表" at bounding box center [37, 124] width 68 height 17
